Goal: Book appointment/travel/reservation

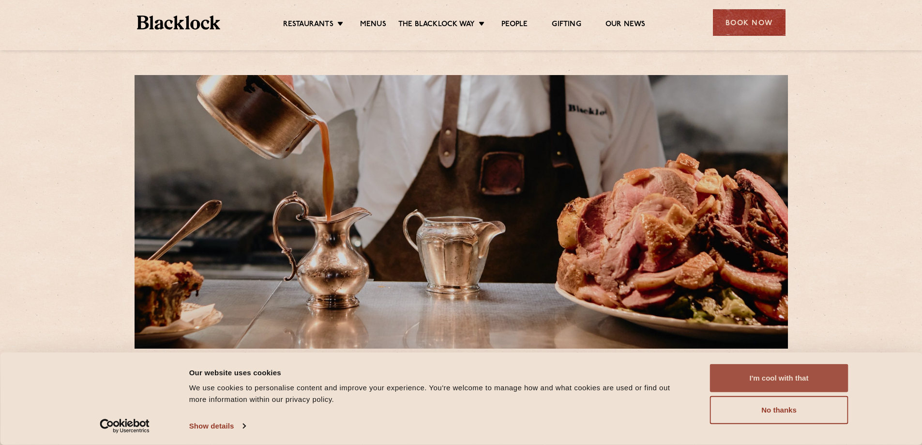
click at [762, 385] on button "I'm cool with that" at bounding box center [779, 378] width 138 height 28
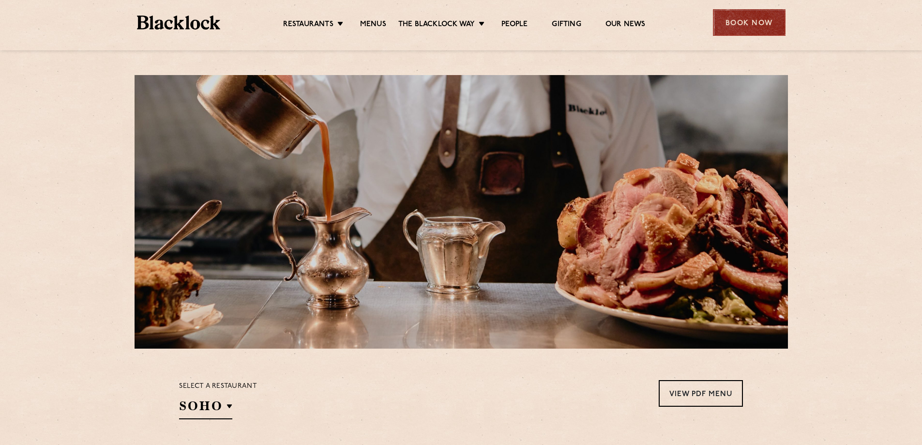
click at [726, 24] on div "Book Now" at bounding box center [749, 22] width 73 height 27
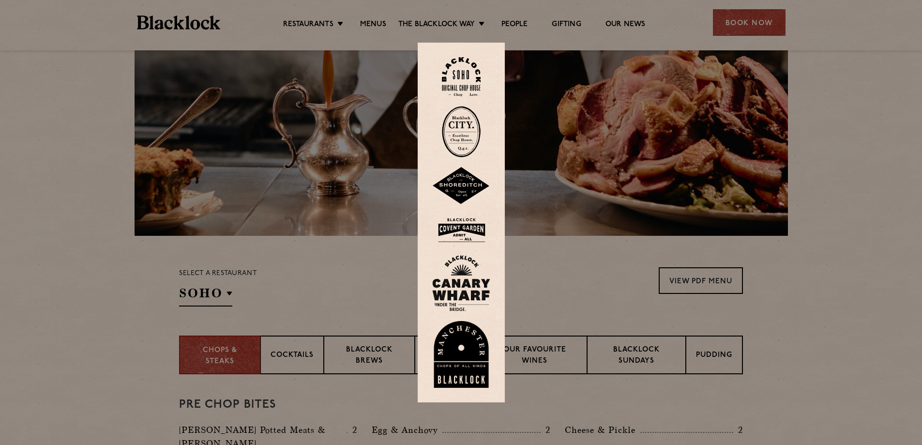
scroll to position [145, 0]
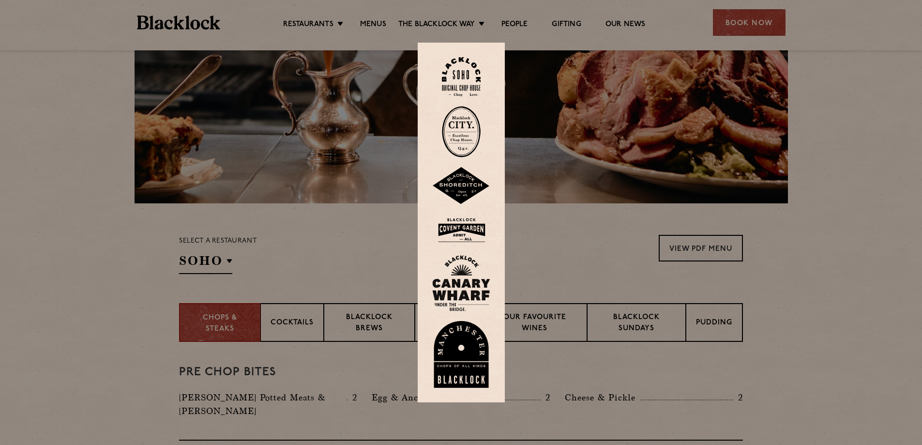
click at [549, 227] on div at bounding box center [461, 222] width 922 height 445
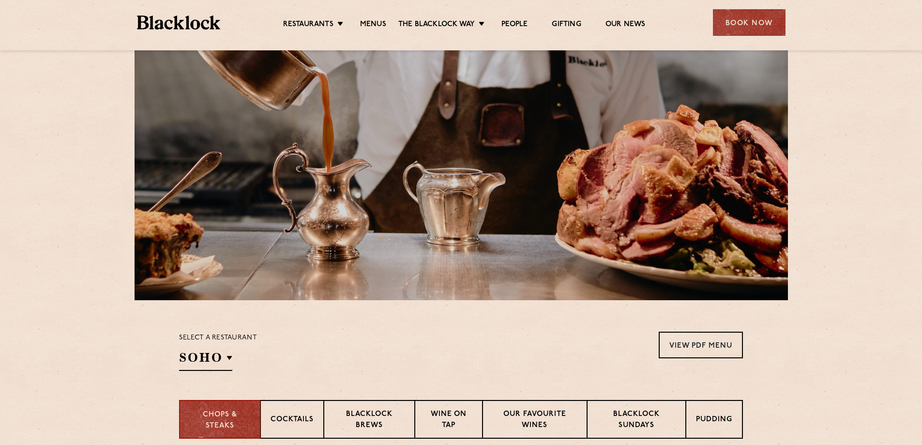
scroll to position [0, 0]
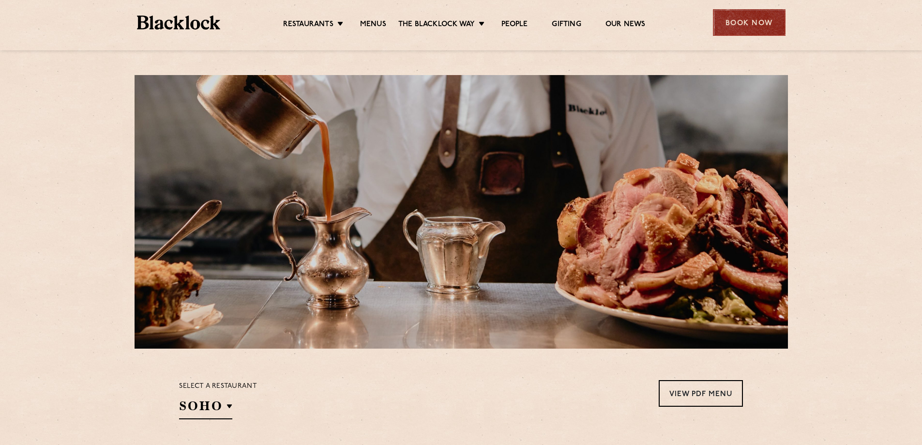
click at [723, 15] on div "Book Now" at bounding box center [749, 22] width 73 height 27
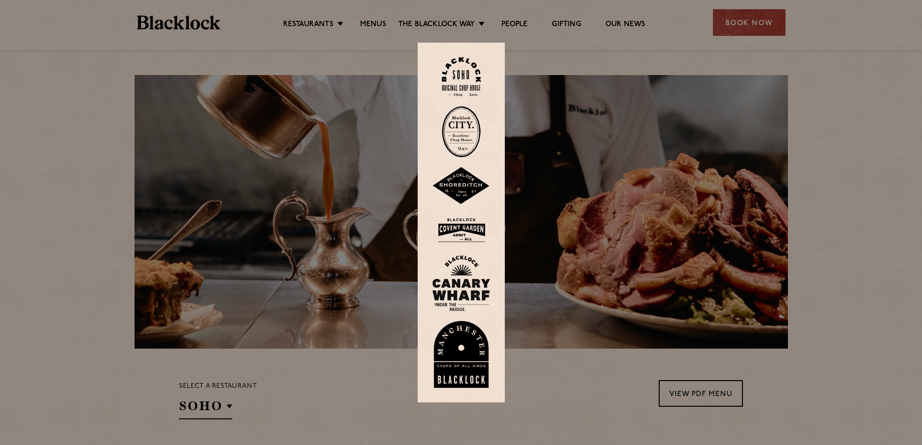
click at [473, 76] on img at bounding box center [461, 76] width 39 height 39
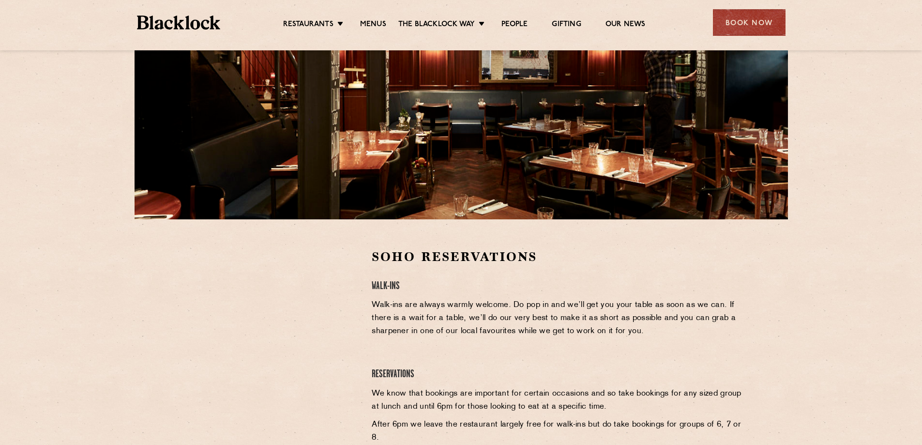
scroll to position [242, 0]
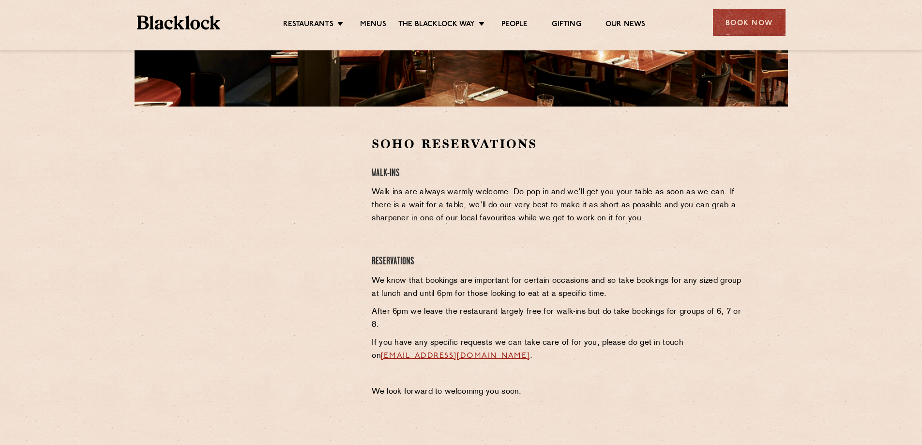
click at [187, 221] on div at bounding box center [268, 209] width 178 height 146
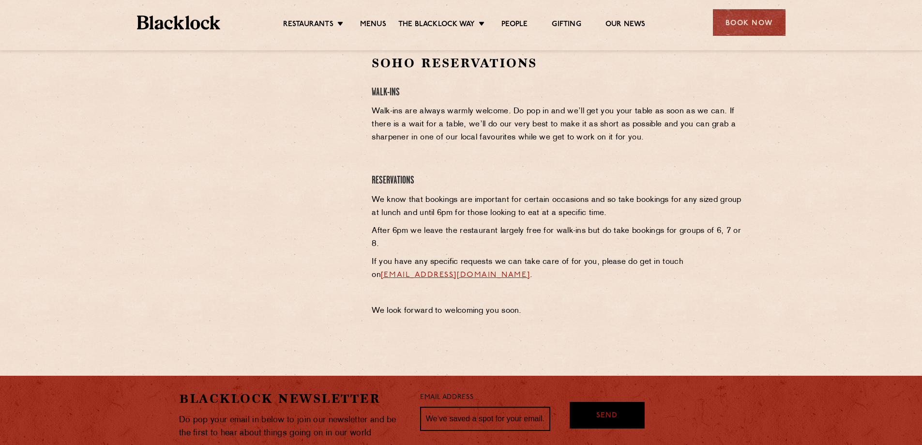
scroll to position [371, 0]
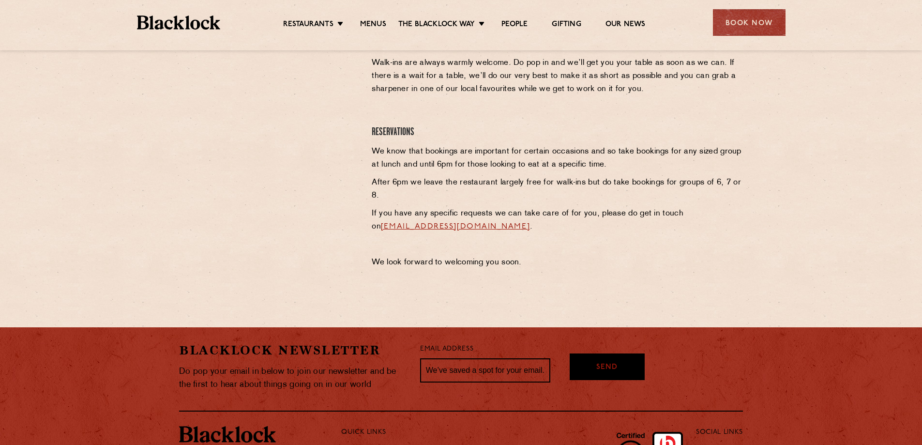
click at [447, 226] on link "sohoreservations@theblacklock.com" at bounding box center [455, 227] width 149 height 8
